Goal: Task Accomplishment & Management: Complete application form

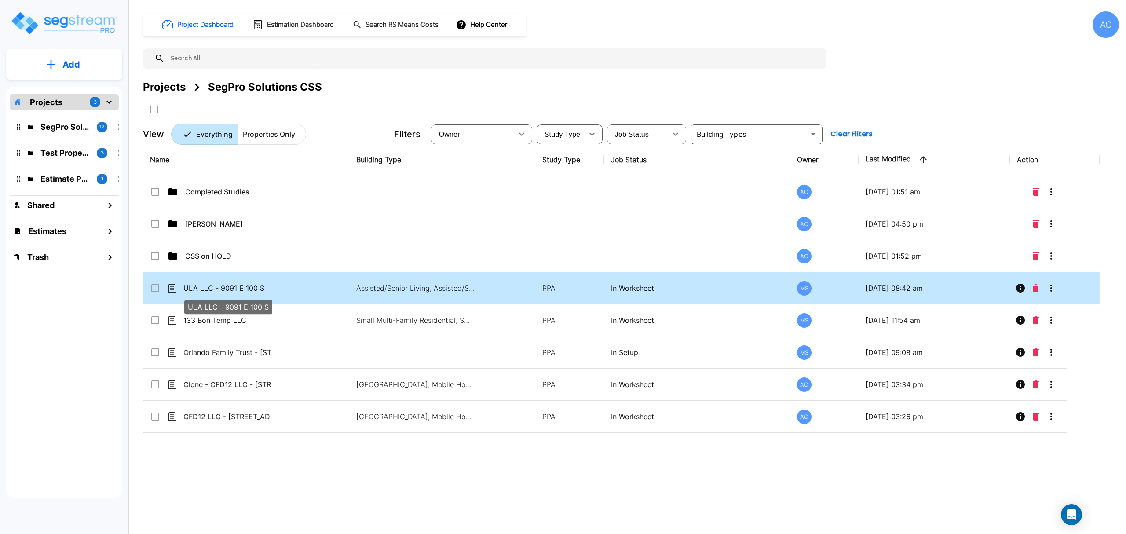
click at [253, 290] on p "ULA LLC - 9091 E 100 S" at bounding box center [227, 288] width 88 height 11
checkbox input "true"
click at [253, 290] on p "ULA LLC - 9091 E 100 S" at bounding box center [227, 288] width 88 height 11
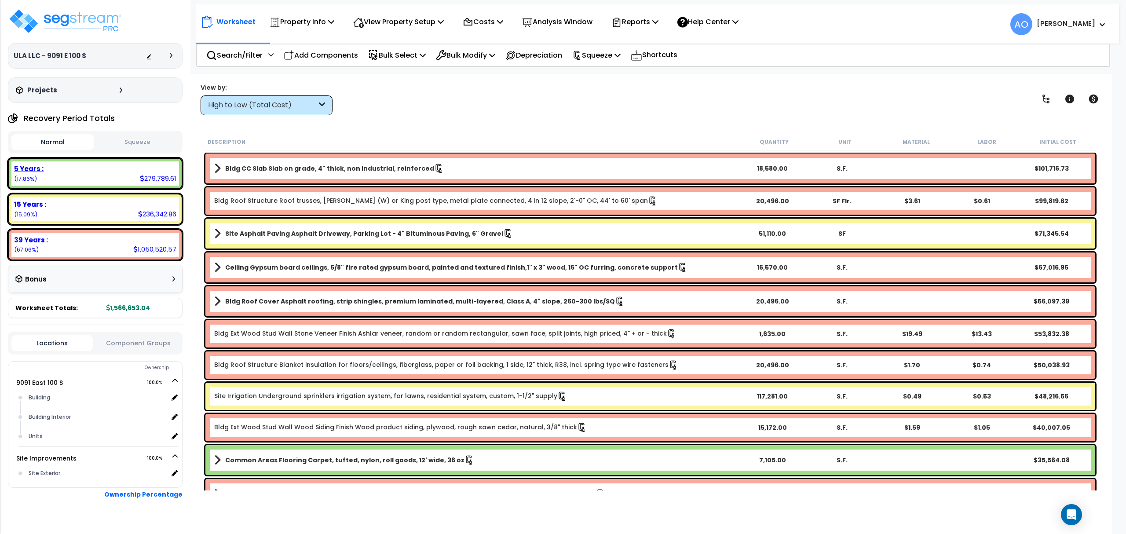
click at [29, 172] on b "5 Years :" at bounding box center [28, 168] width 29 height 9
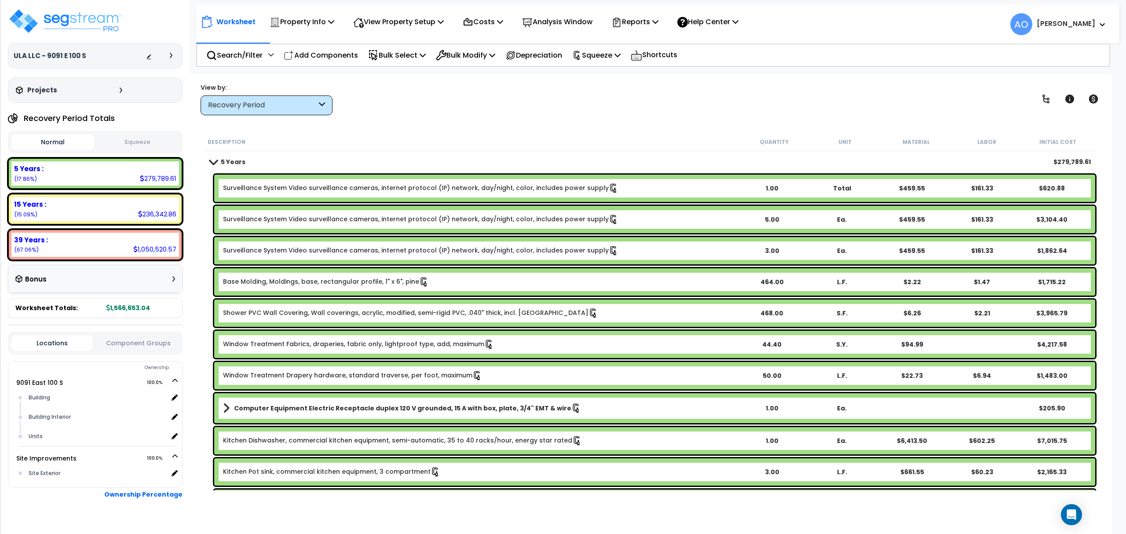
click at [361, 187] on link "Surveillance System Video surveillance cameras, internet protocol (IP) network,…" at bounding box center [420, 188] width 395 height 10
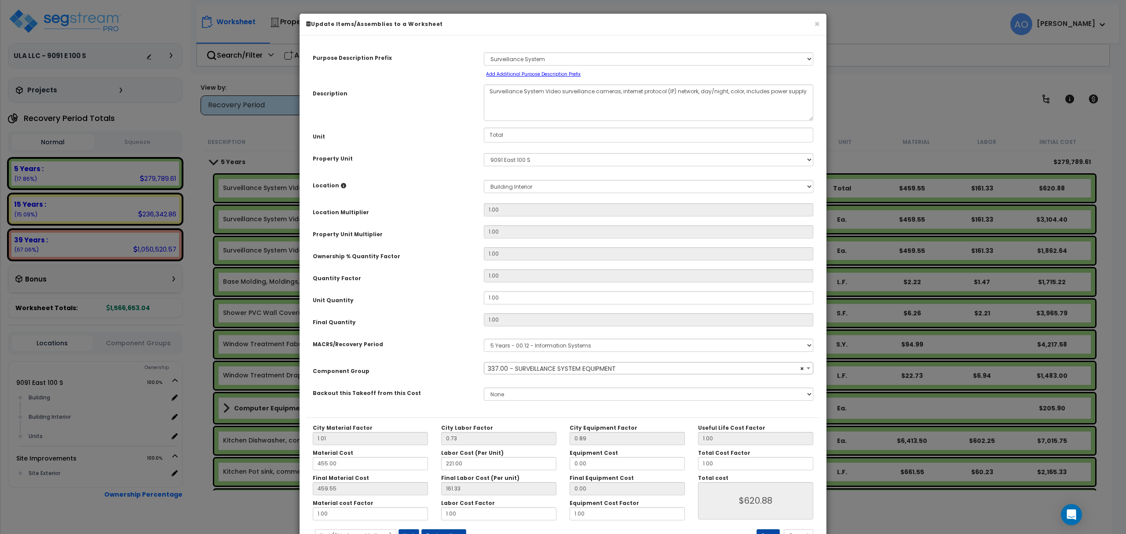
select select "46135"
click at [563, 345] on select "Select MACRS/Recovery Period 5 Years - 57.0 - Distributive Trades & Services 5 …" at bounding box center [648, 345] width 329 height 13
click at [457, 329] on div "Purpose Description Prefix Select A/V System A/V System Equipment A/V System Eq…" at bounding box center [563, 229] width 514 height 375
click at [516, 347] on select "Select MACRS/Recovery Period 5 Years - 57.0 - Distributive Trades & Services 5 …" at bounding box center [648, 345] width 329 height 13
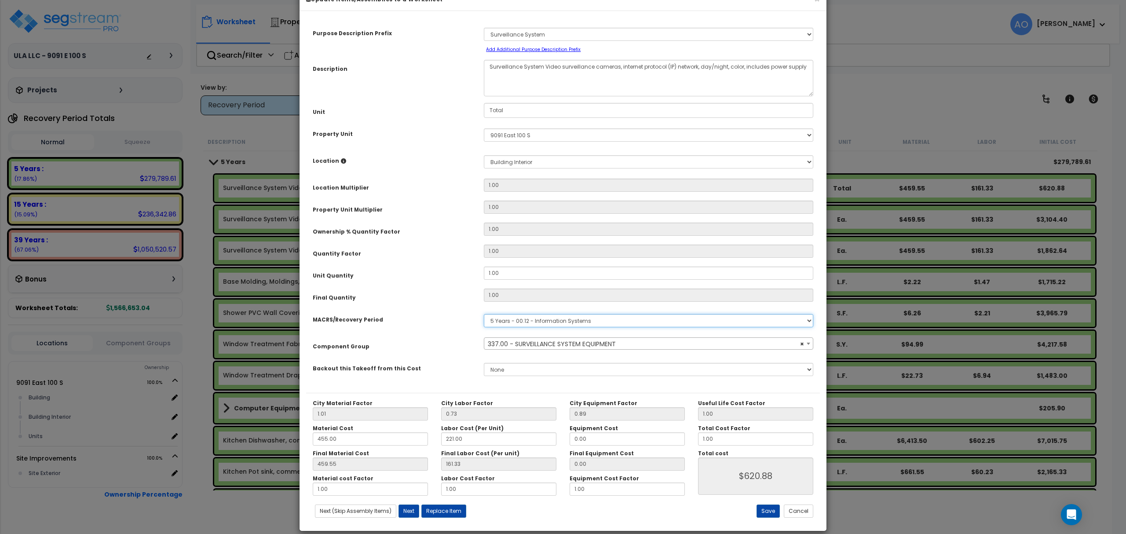
scroll to position [36, 0]
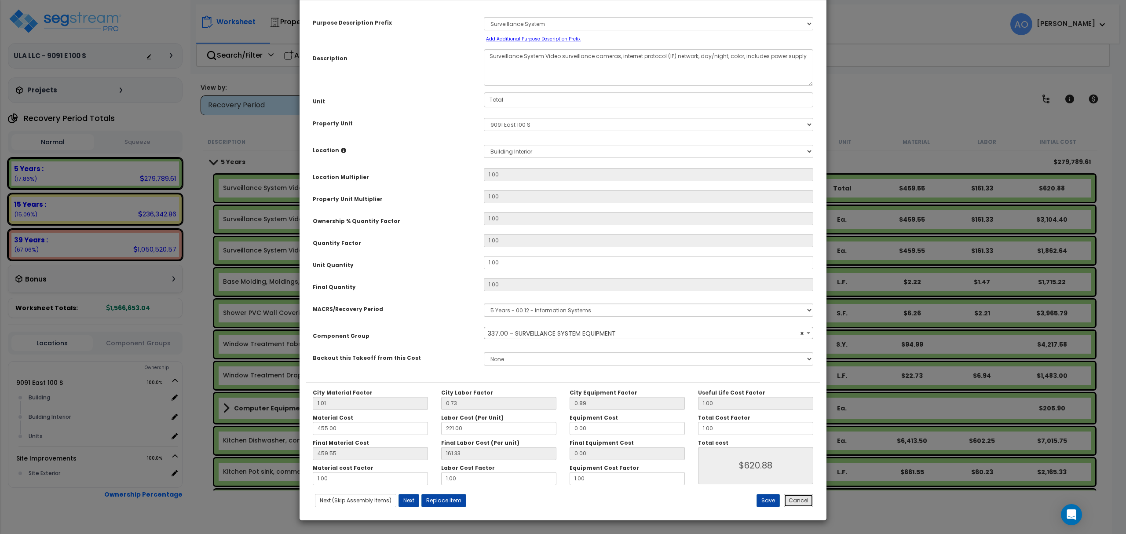
click at [802, 502] on button "Cancel" at bounding box center [798, 500] width 29 height 13
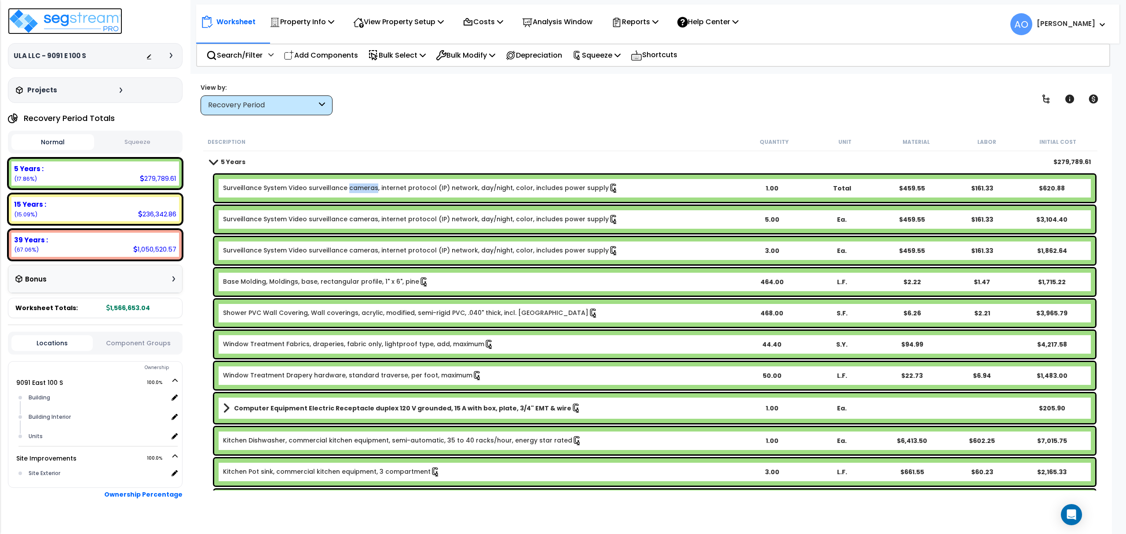
click at [74, 24] on img at bounding box center [65, 21] width 114 height 26
